Goal: Complete application form

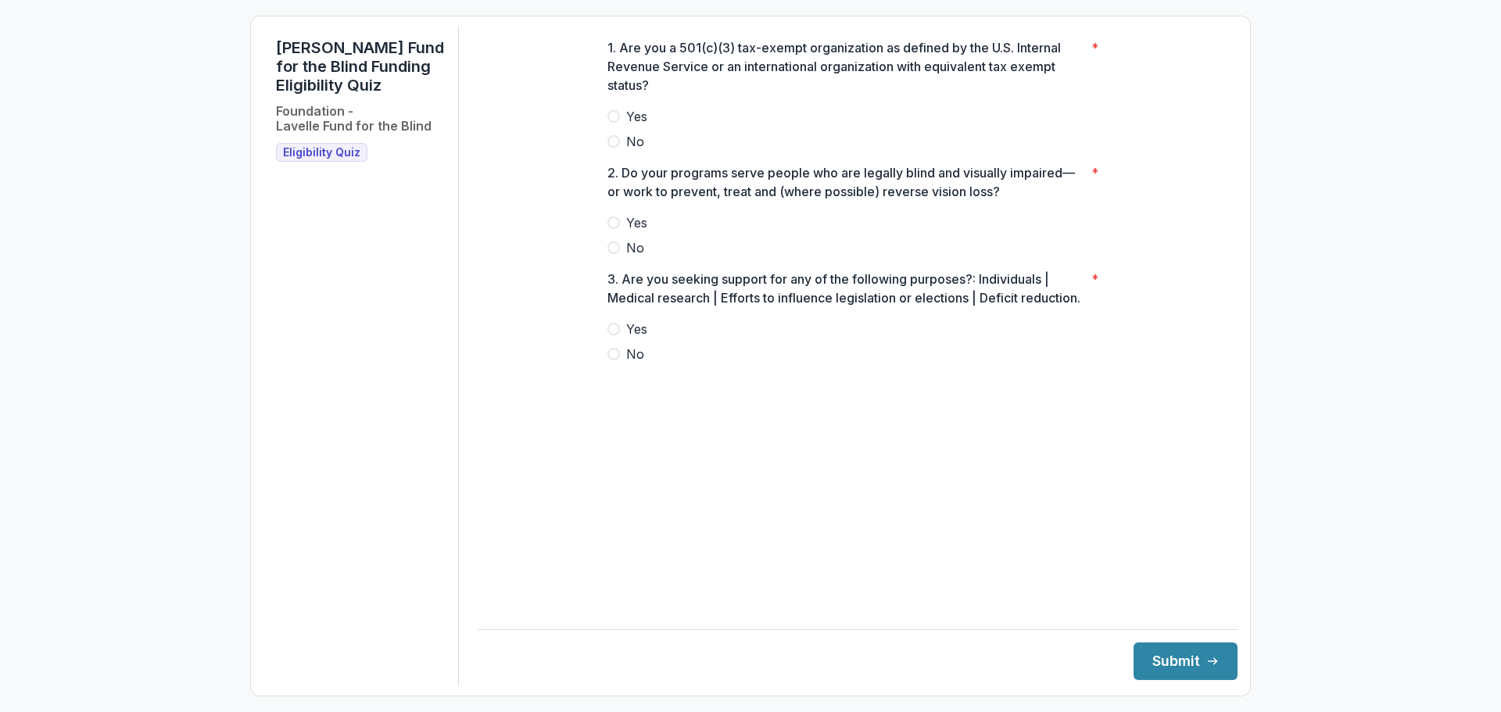
click at [636, 107] on div at bounding box center [857, 104] width 500 height 6
click at [635, 122] on span "Yes" at bounding box center [636, 116] width 21 height 19
click at [624, 232] on label "Yes" at bounding box center [857, 222] width 500 height 19
click at [640, 364] on span "No" at bounding box center [635, 354] width 18 height 19
click at [1171, 650] on button "Submit" at bounding box center [1186, 662] width 104 height 38
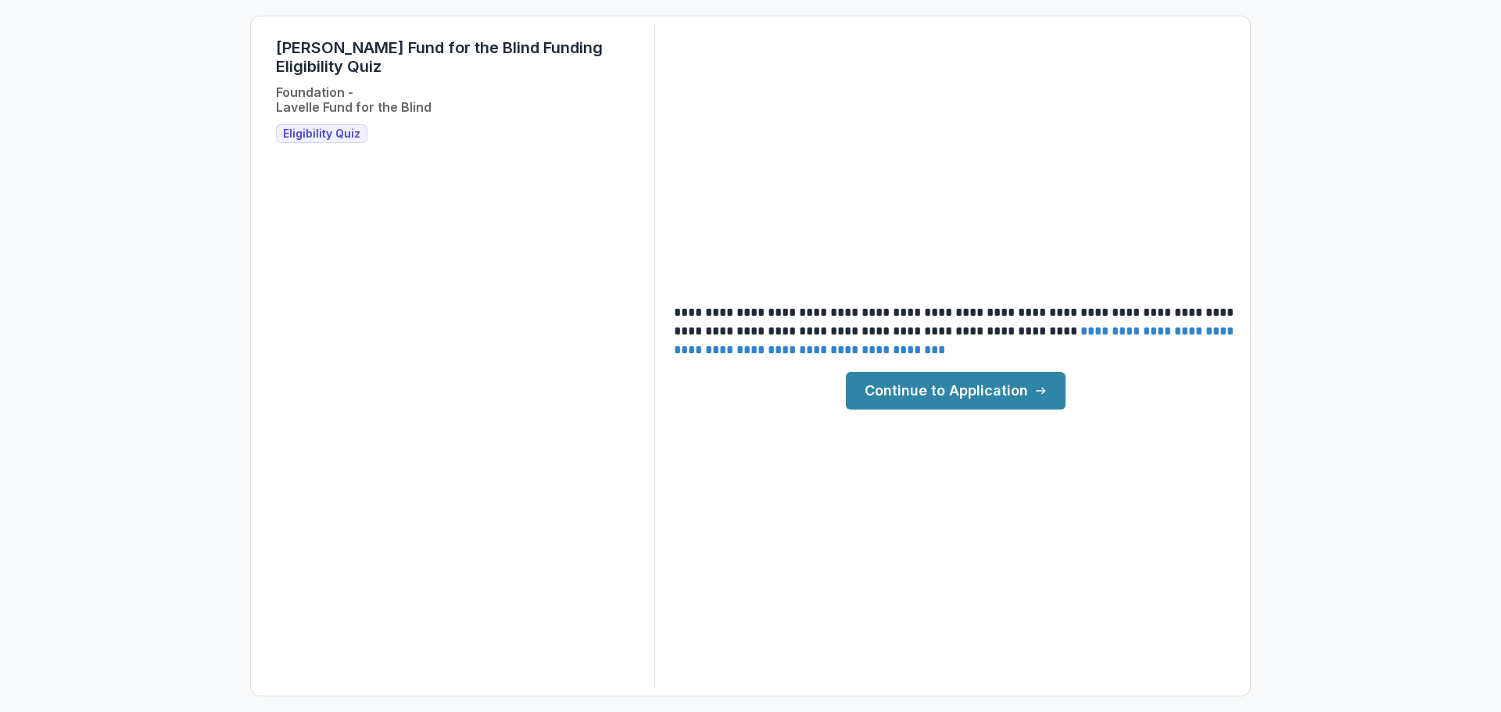
click at [915, 378] on link "Continue to Application" at bounding box center [956, 391] width 220 height 38
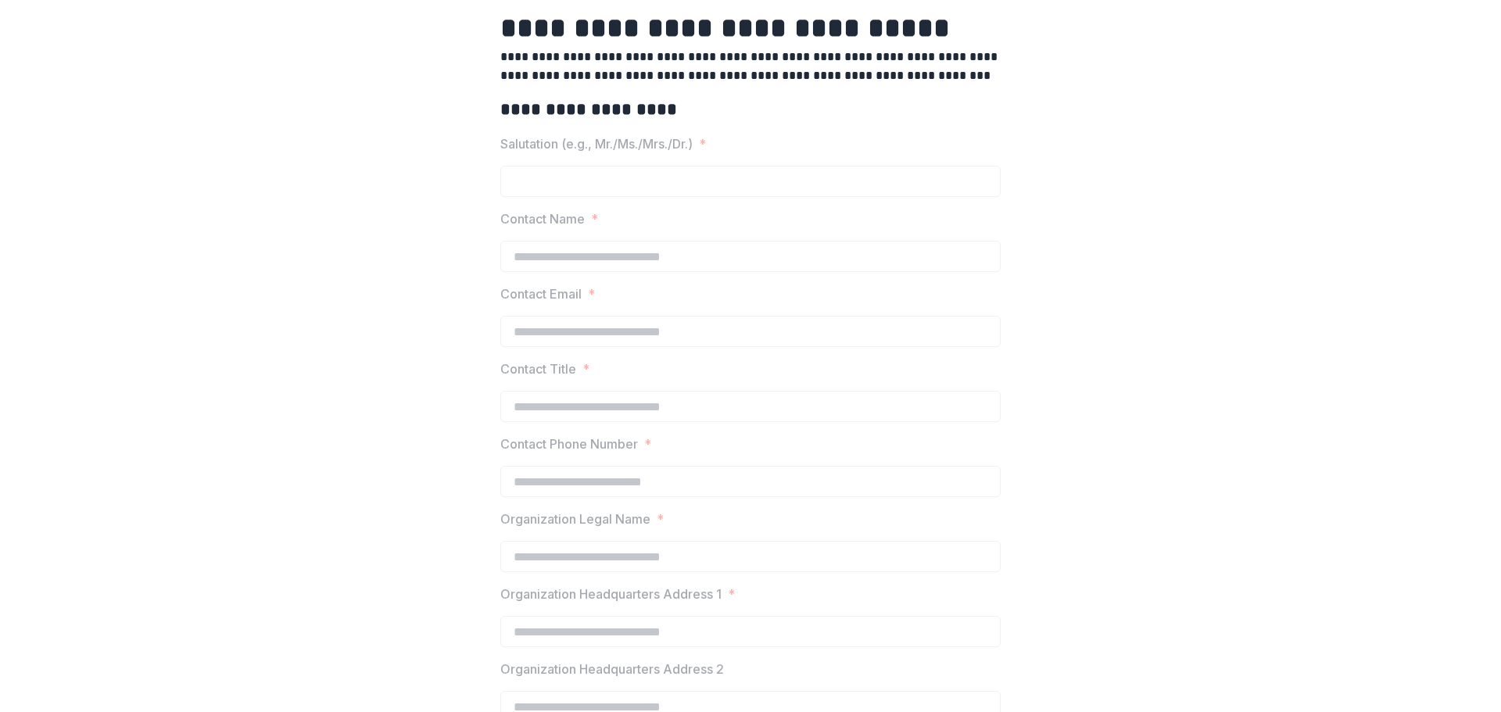
click at [754, 154] on div "Salutation (e.g., Mr./Ms./Mrs./Dr.) *" at bounding box center [750, 165] width 500 height 63
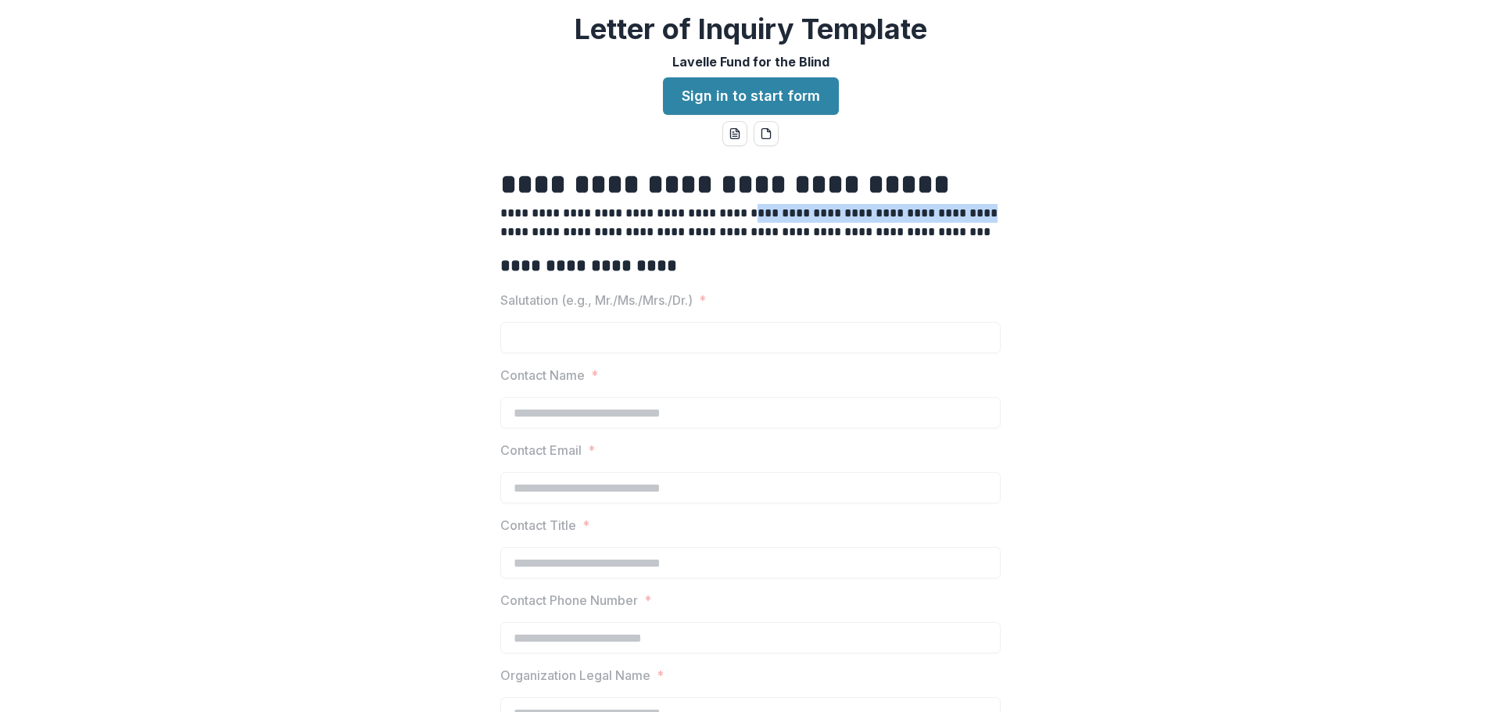
drag, startPoint x: 755, startPoint y: 213, endPoint x: 1006, endPoint y: 230, distance: 251.5
